Goal: Task Accomplishment & Management: Manage account settings

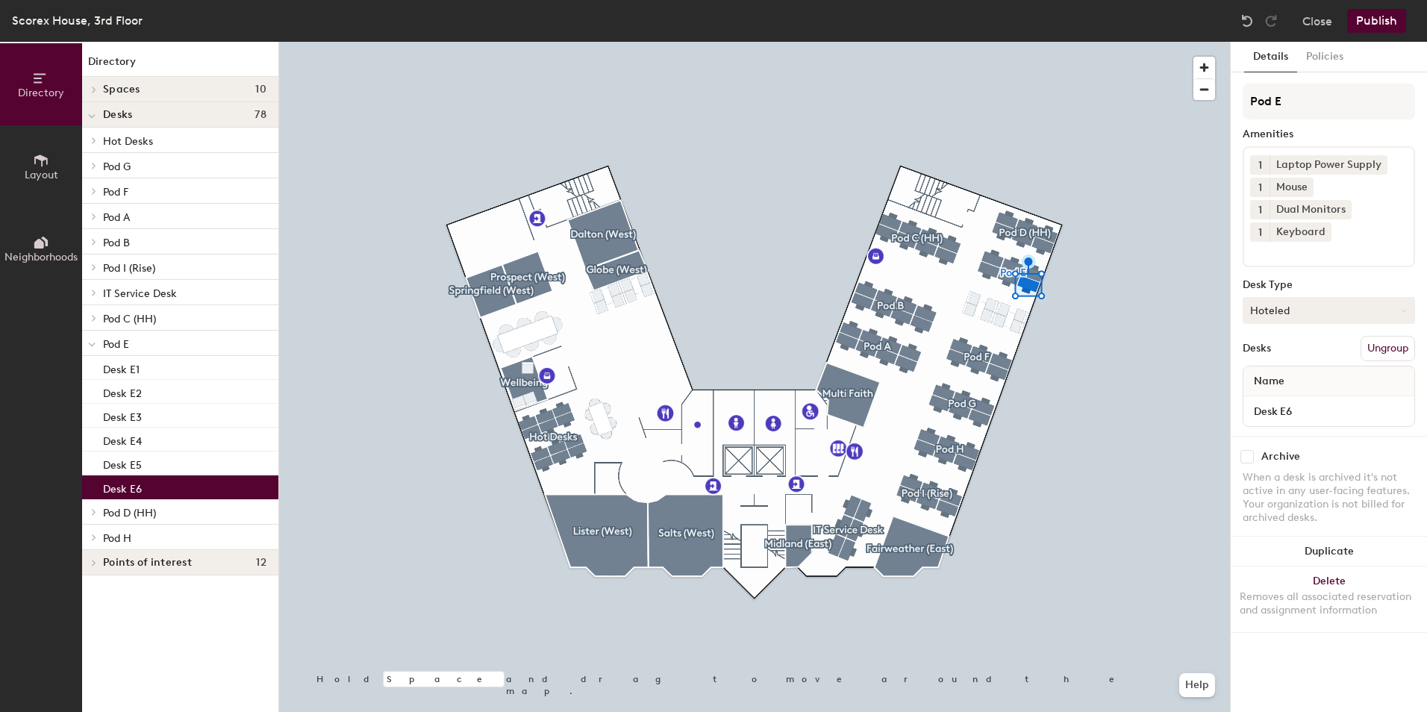
click at [1289, 313] on button "Hoteled" at bounding box center [1329, 310] width 172 height 27
click at [1276, 359] on div "Assigned" at bounding box center [1318, 357] width 149 height 22
click at [1392, 21] on button "Publish" at bounding box center [1376, 21] width 59 height 24
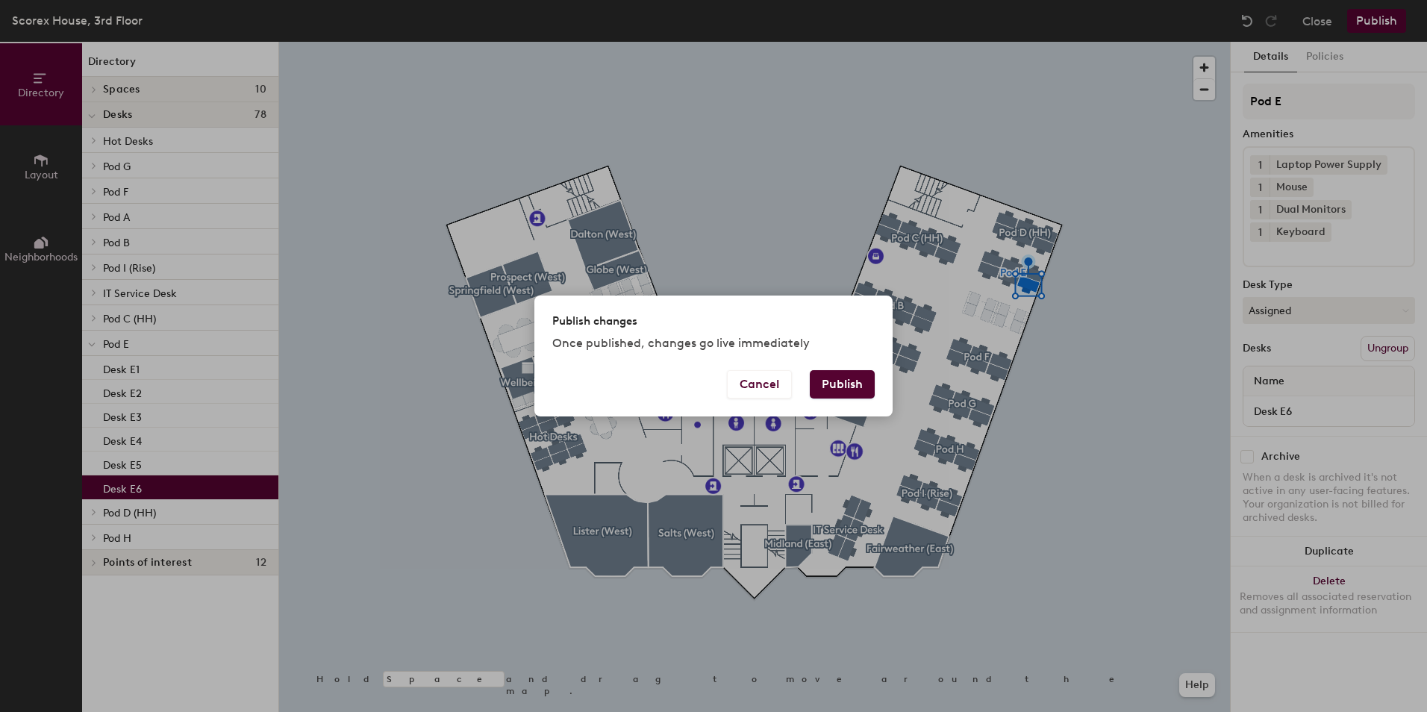
click at [841, 390] on button "Publish" at bounding box center [842, 384] width 65 height 28
